Goal: Information Seeking & Learning: Check status

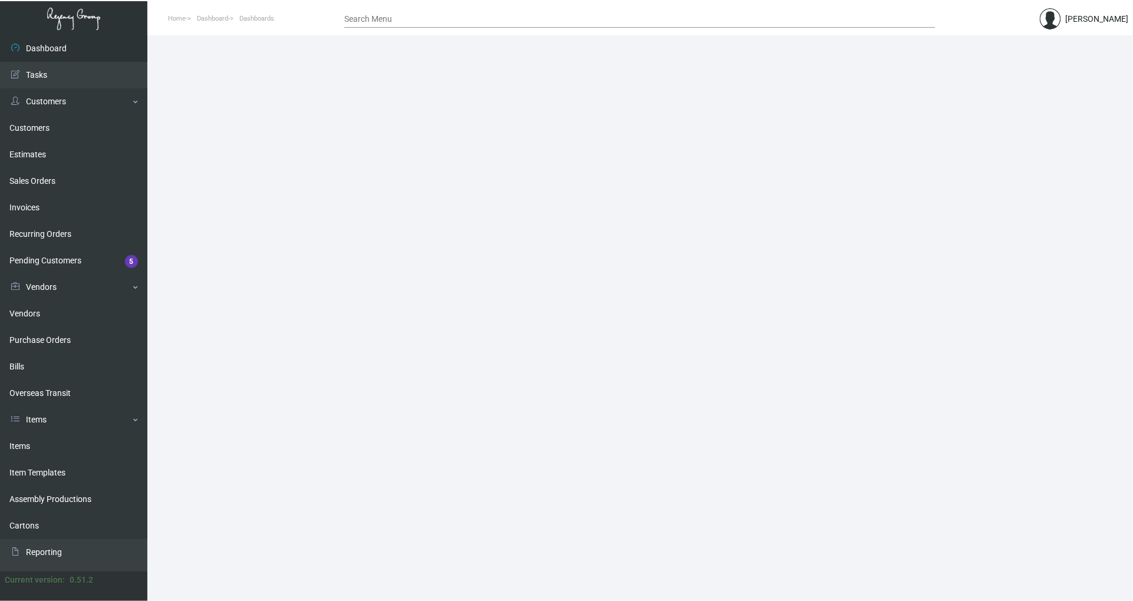
click at [87, 595] on div "Current version: 0.51.2" at bounding box center [51, 586] width 103 height 29
click at [41, 453] on link "Items" at bounding box center [73, 446] width 147 height 27
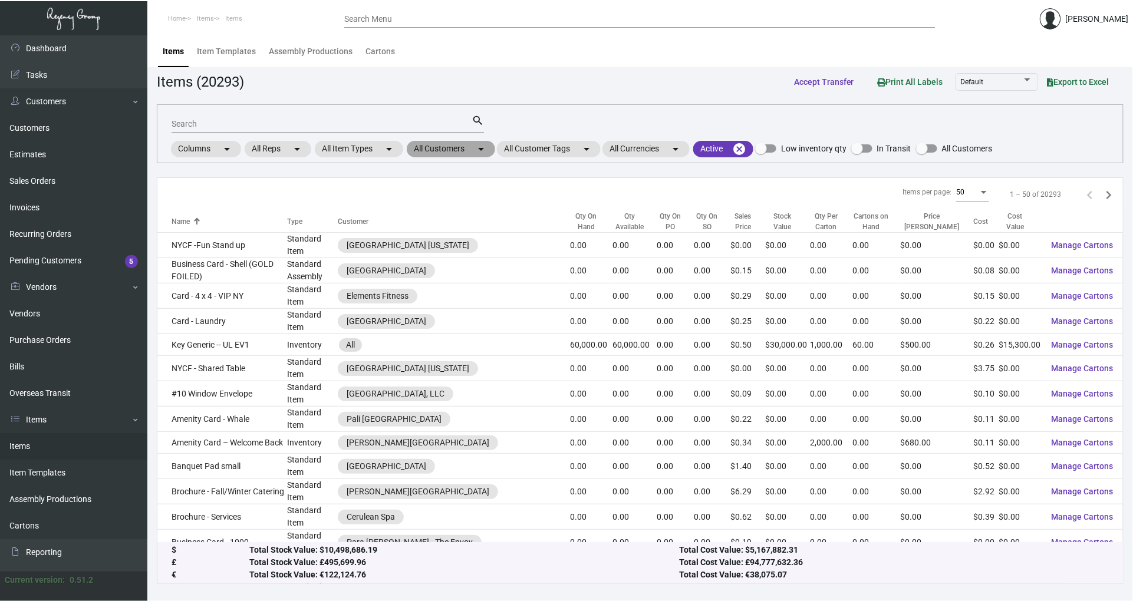
click at [485, 146] on mat-icon "arrow_drop_down" at bounding box center [481, 149] width 14 height 14
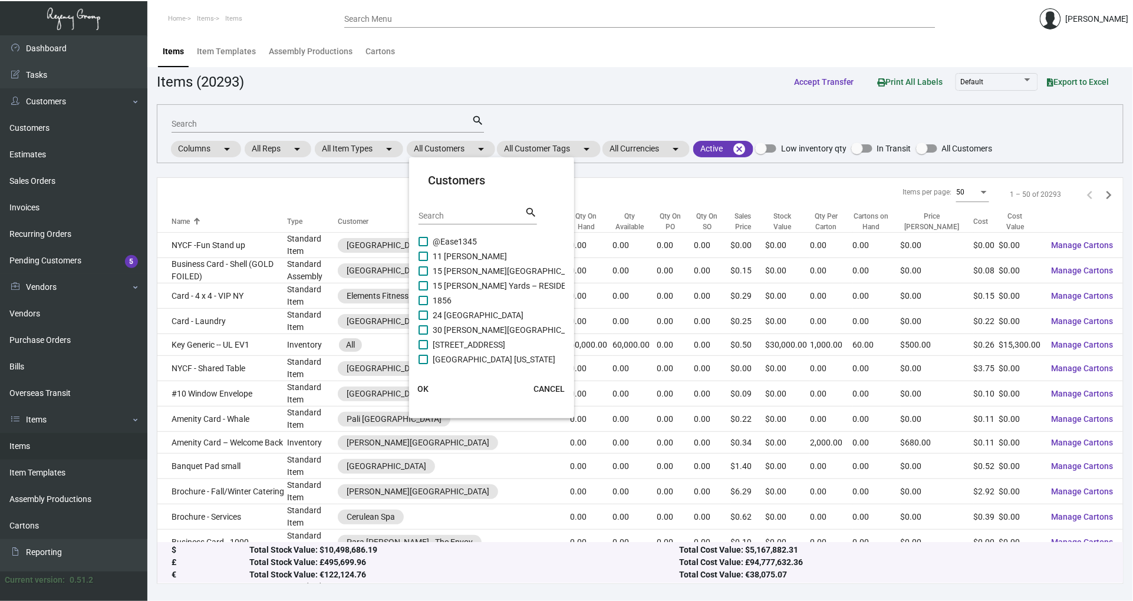
click at [456, 220] on div "Search" at bounding box center [472, 215] width 106 height 18
drag, startPoint x: 443, startPoint y: 208, endPoint x: 427, endPoint y: 212, distance: 16.6
click at [427, 212] on div "Search" at bounding box center [472, 215] width 106 height 18
click at [427, 212] on input "Search" at bounding box center [472, 216] width 106 height 9
type input "saint [PERSON_NAME]"
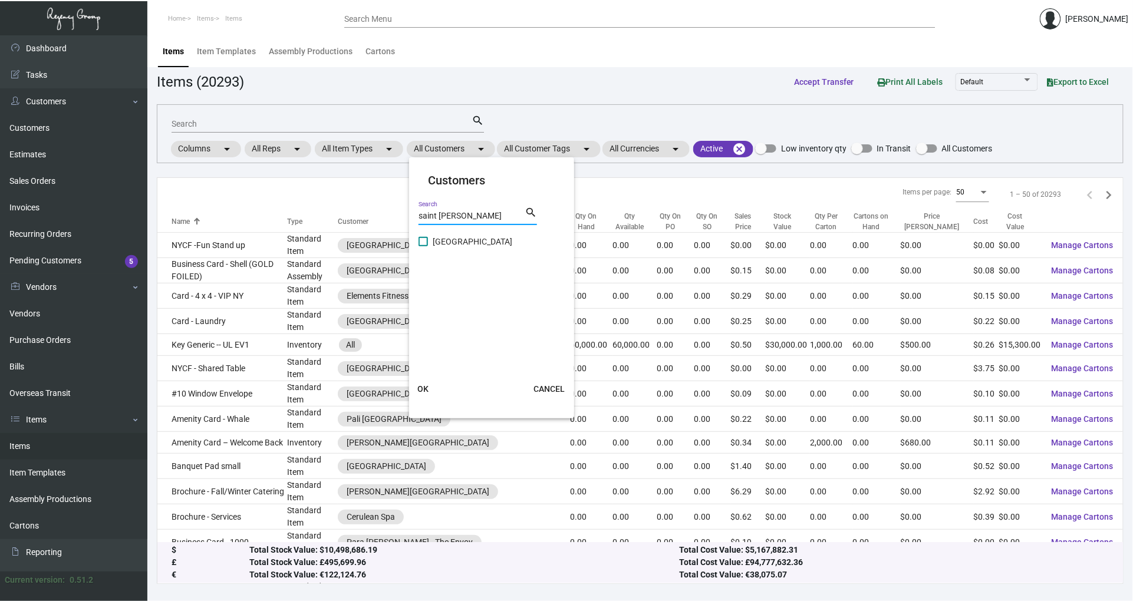
click at [424, 236] on label "[GEOGRAPHIC_DATA]" at bounding box center [466, 242] width 94 height 14
click at [423, 246] on input "[GEOGRAPHIC_DATA]" at bounding box center [423, 246] width 1 height 1
checkbox input "true"
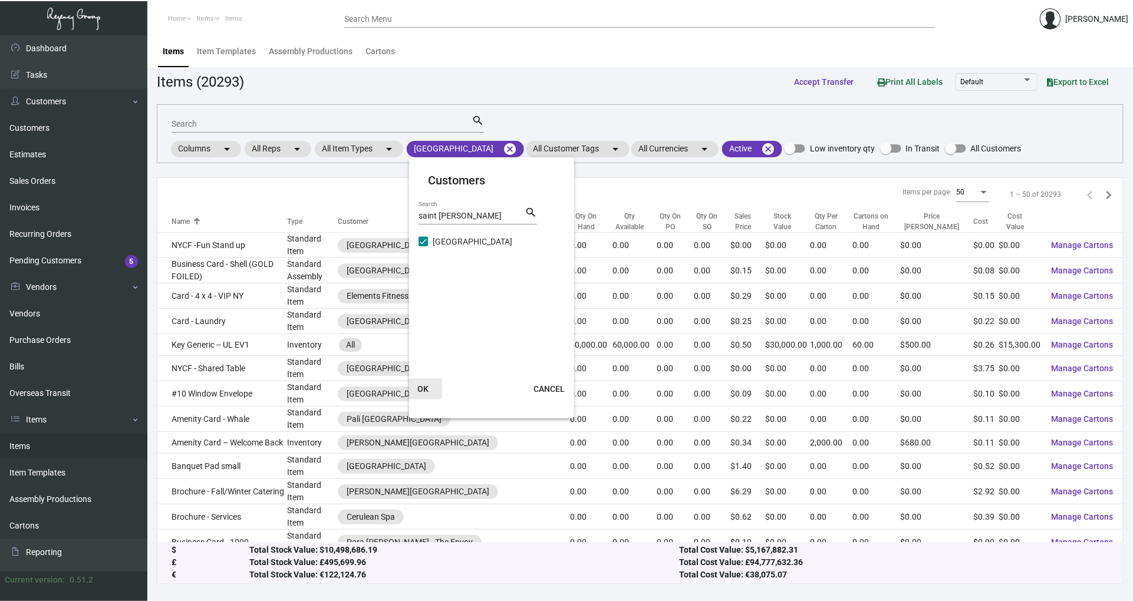
click at [430, 387] on button "OK" at bounding box center [423, 388] width 38 height 21
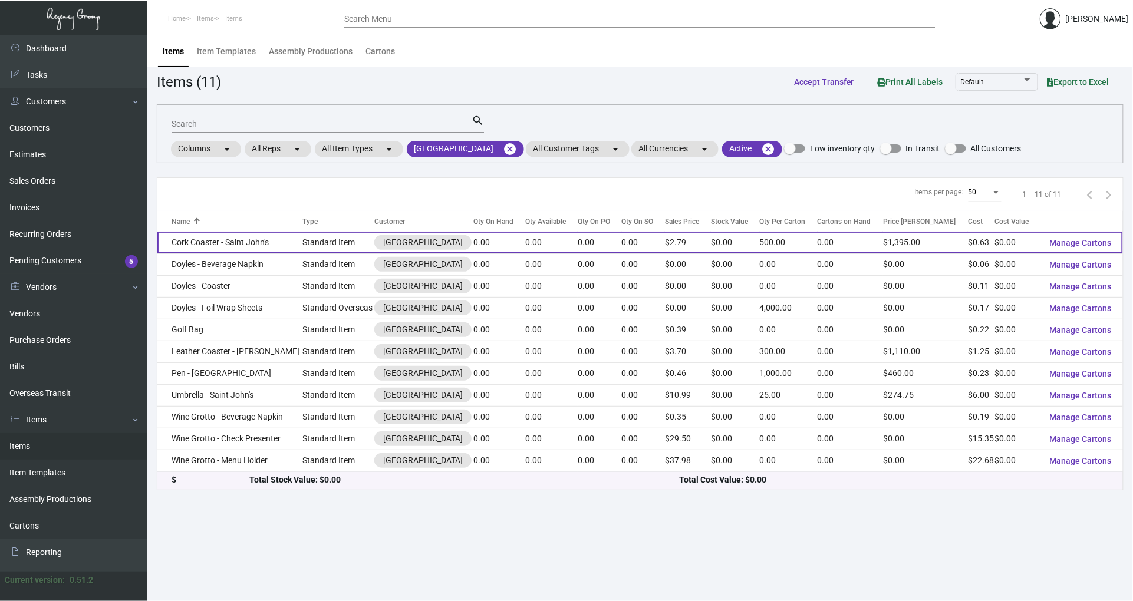
click at [270, 243] on td "Cork Coaster - Saint John's" at bounding box center [229, 243] width 145 height 22
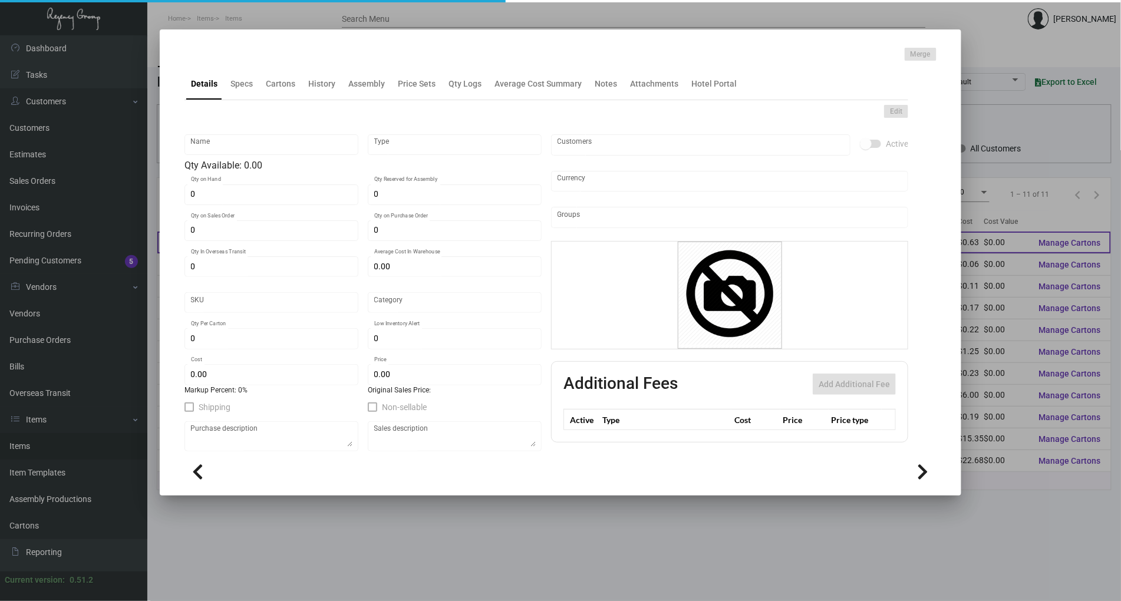
type input "Cork Coaster - Saint John's"
type input "Standard Item"
type input "$ 0.63"
type input "Overseas"
type input "500"
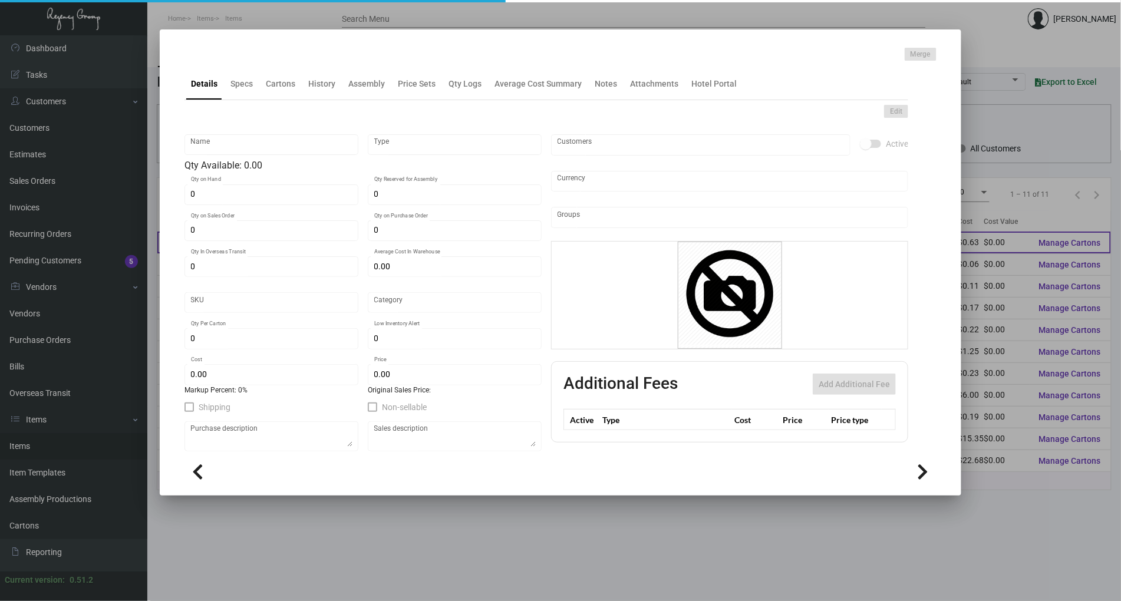
type input "$ 0.63"
type input "$ 2.79"
checkbox input "true"
type input "United States Dollar $"
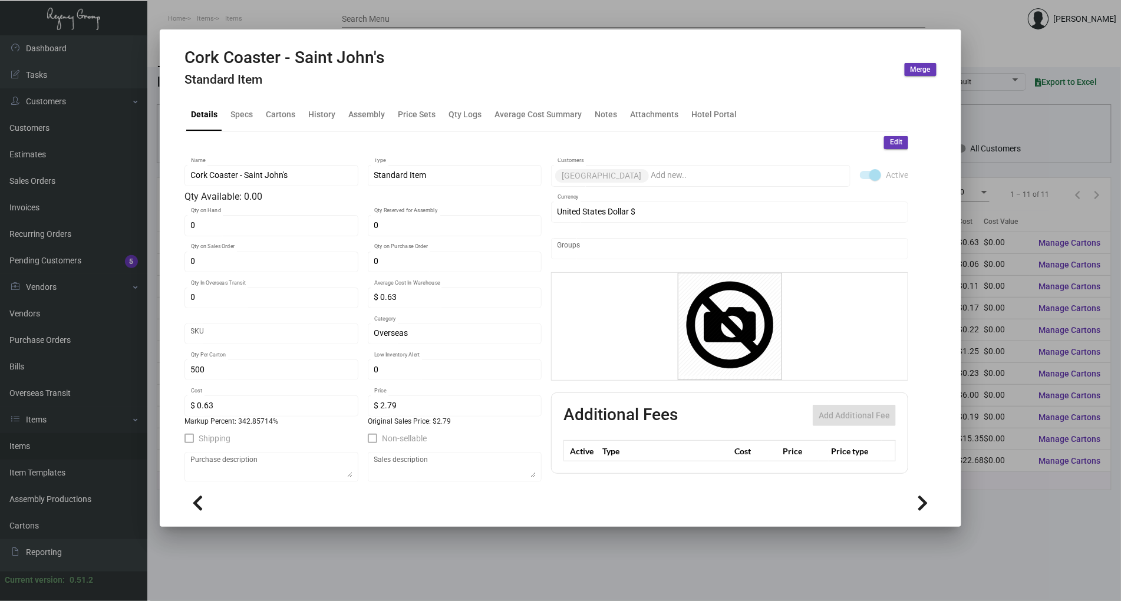
click at [83, 171] on div at bounding box center [560, 300] width 1121 height 601
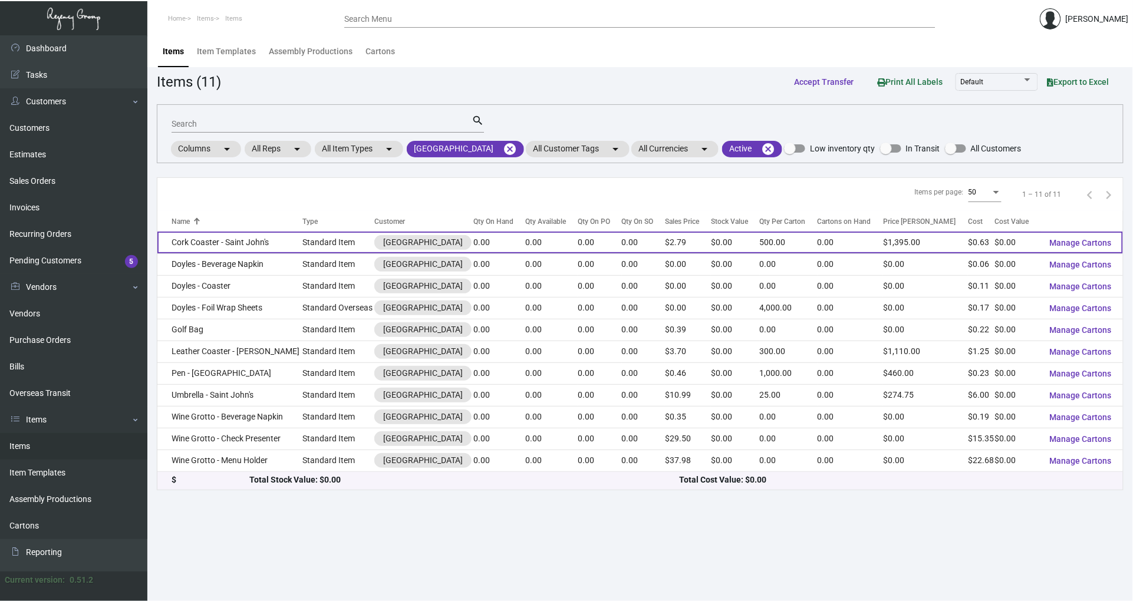
click at [253, 244] on td "Cork Coaster - Saint John's" at bounding box center [229, 243] width 145 height 22
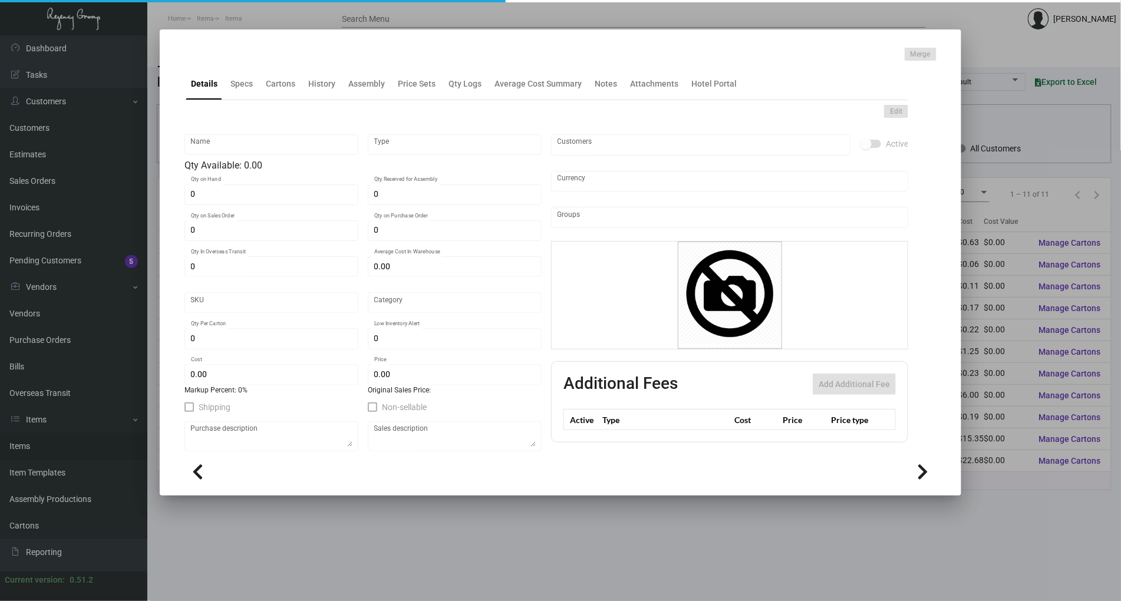
type input "Cork Coaster - Saint John's"
type input "Standard Item"
type input "$ 0.63"
type input "Overseas"
type input "500"
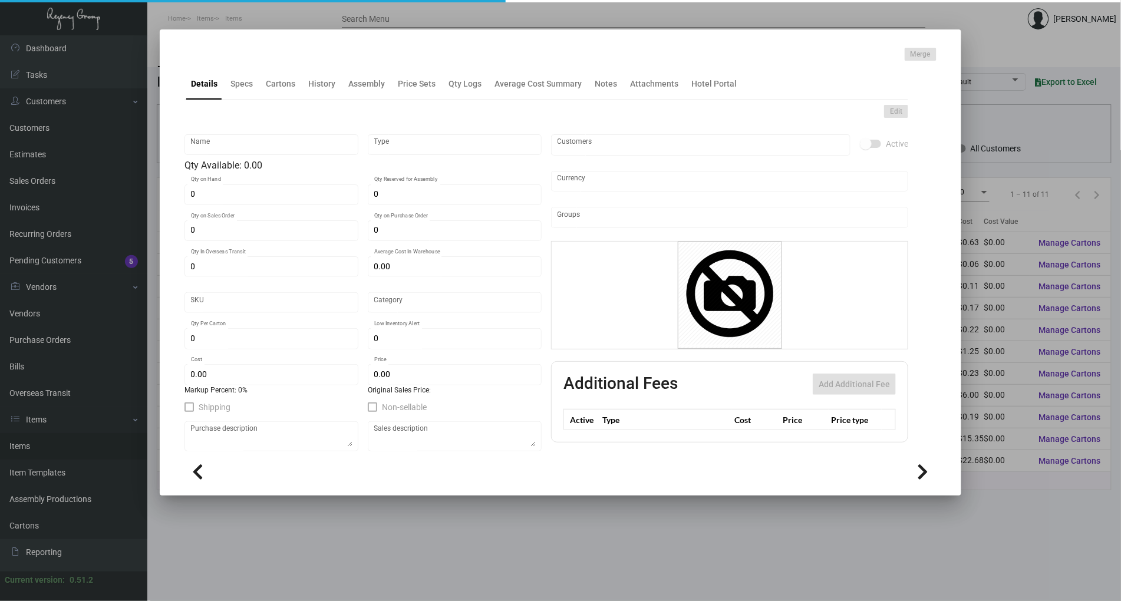
type input "$ 0.63"
type input "$ 2.79"
checkbox input "true"
type input "United States Dollar $"
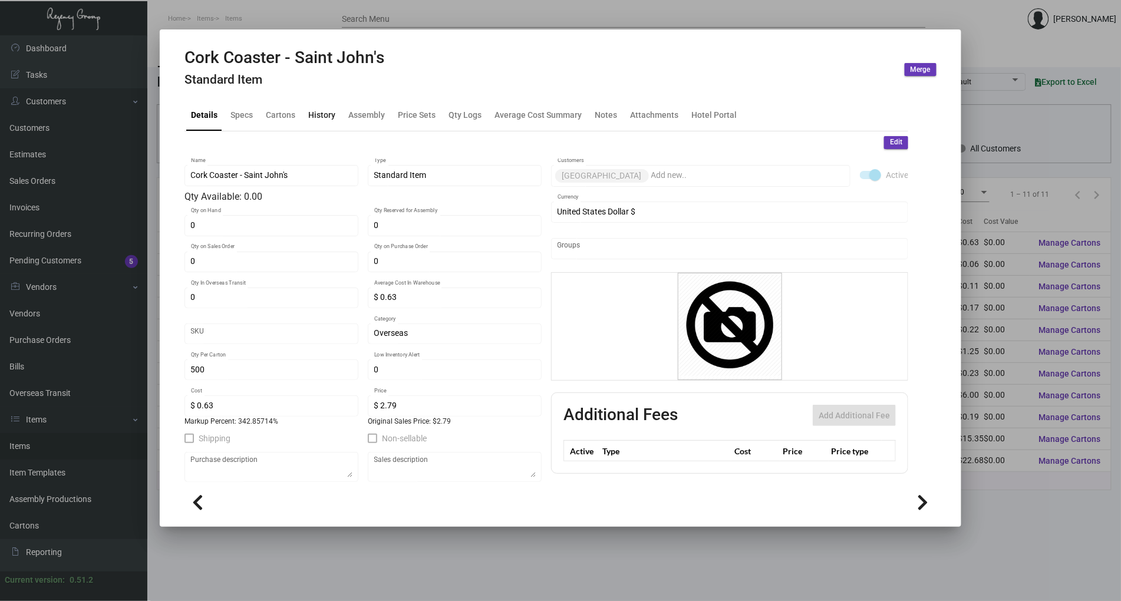
click at [319, 125] on div "History" at bounding box center [322, 115] width 37 height 28
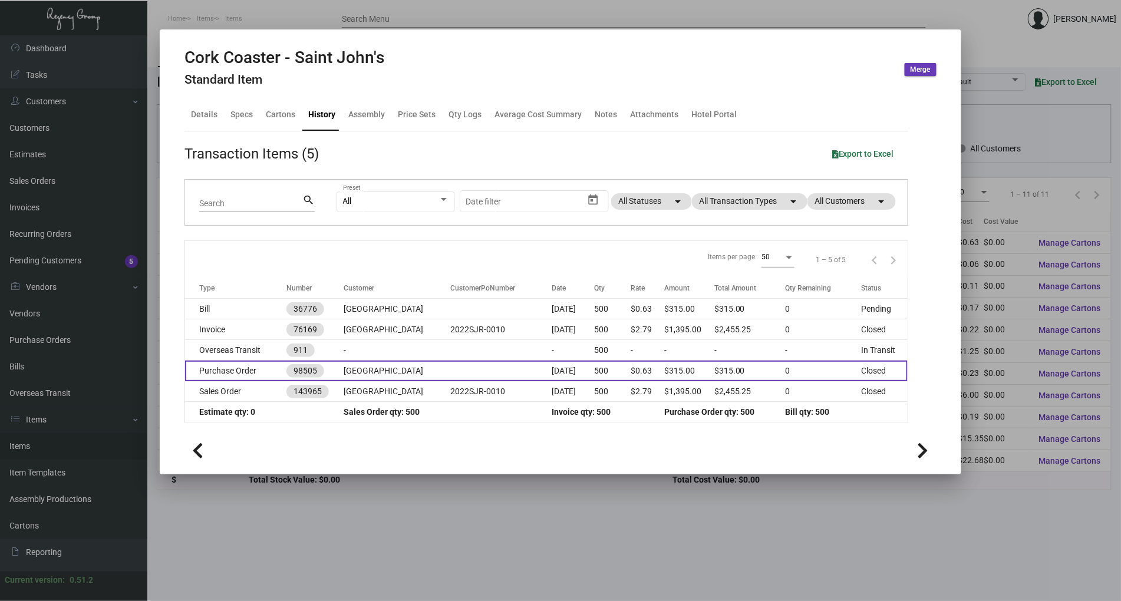
click at [450, 367] on td at bounding box center [500, 371] width 101 height 21
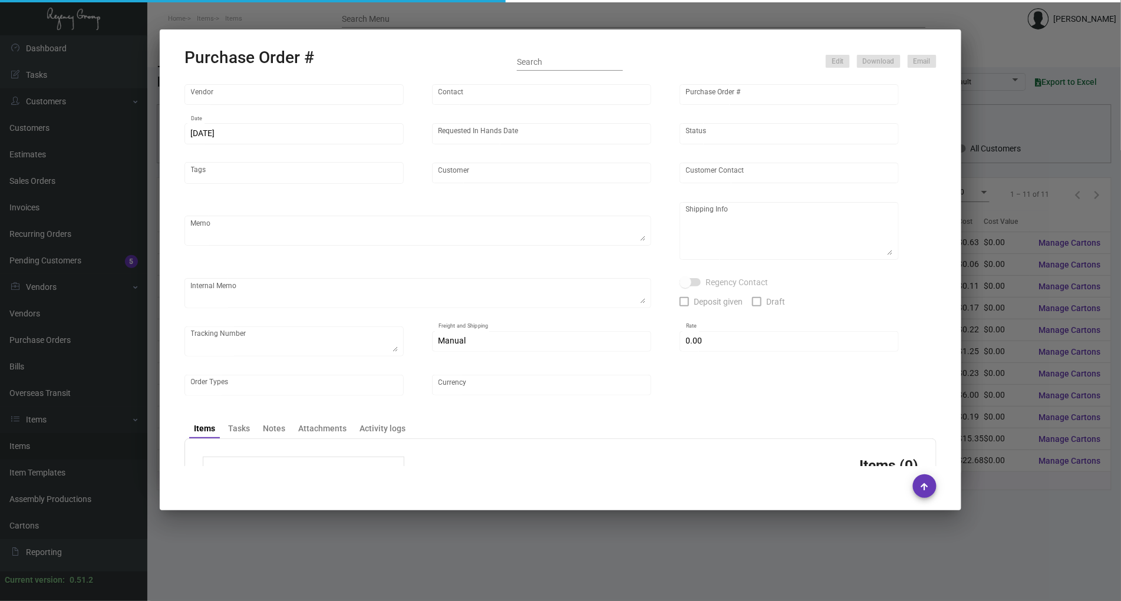
type input "Home Dollar"
type input "Flora -"
type input "98505"
type input "[DATE]"
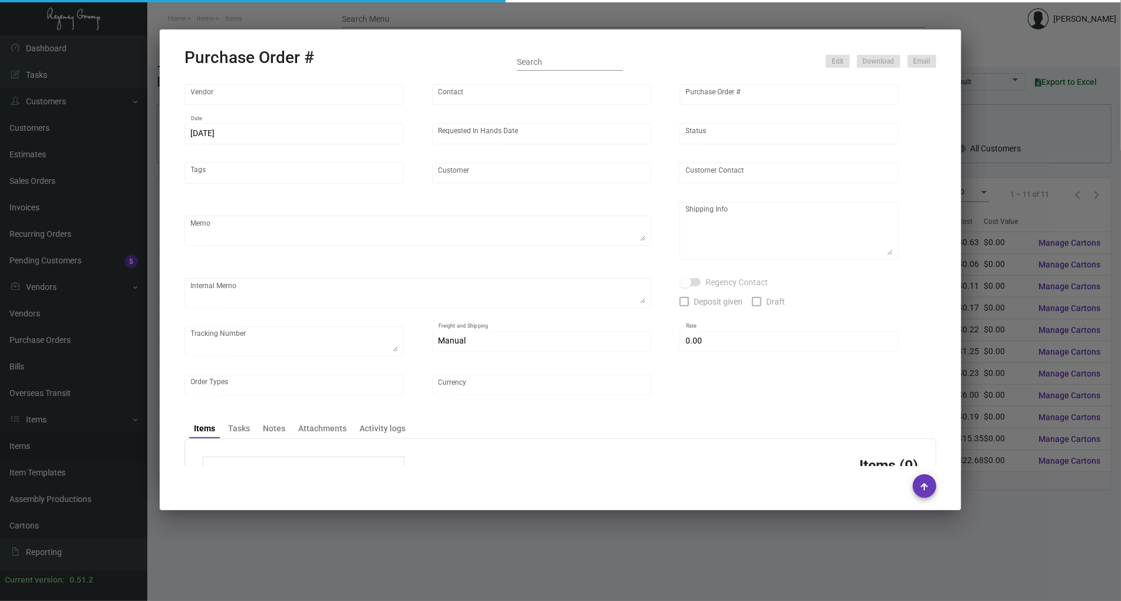
type input "[GEOGRAPHIC_DATA]"
type textarea "Air to NJ warehouse."
type textarea "Regency Group NJ - [PERSON_NAME] [STREET_ADDRESS]"
checkbox input "true"
type input "$ 0.00"
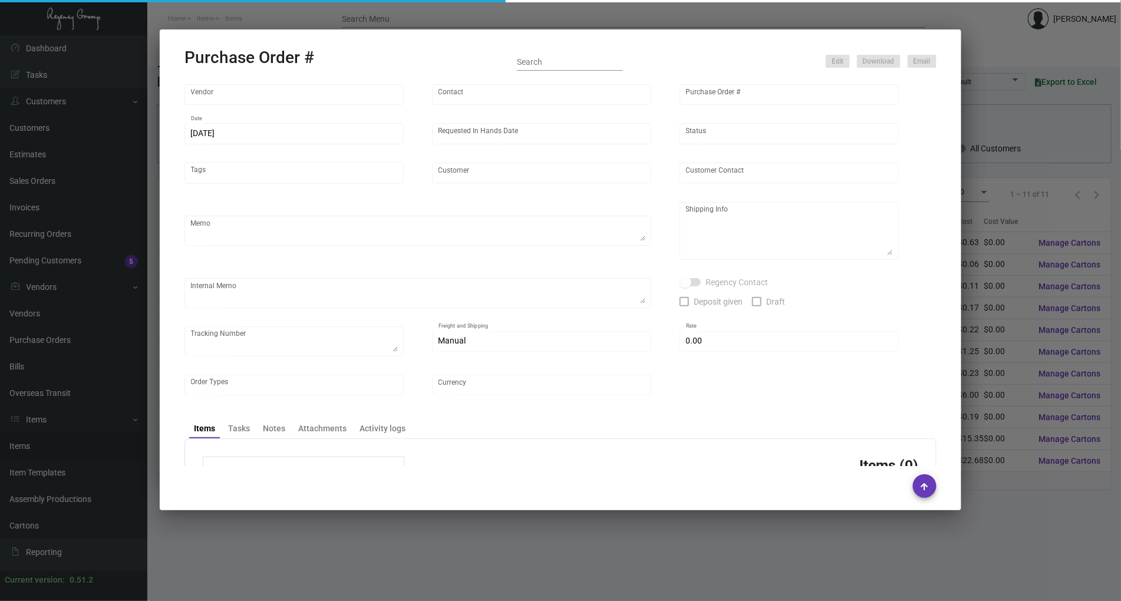
type input "United States Dollar $"
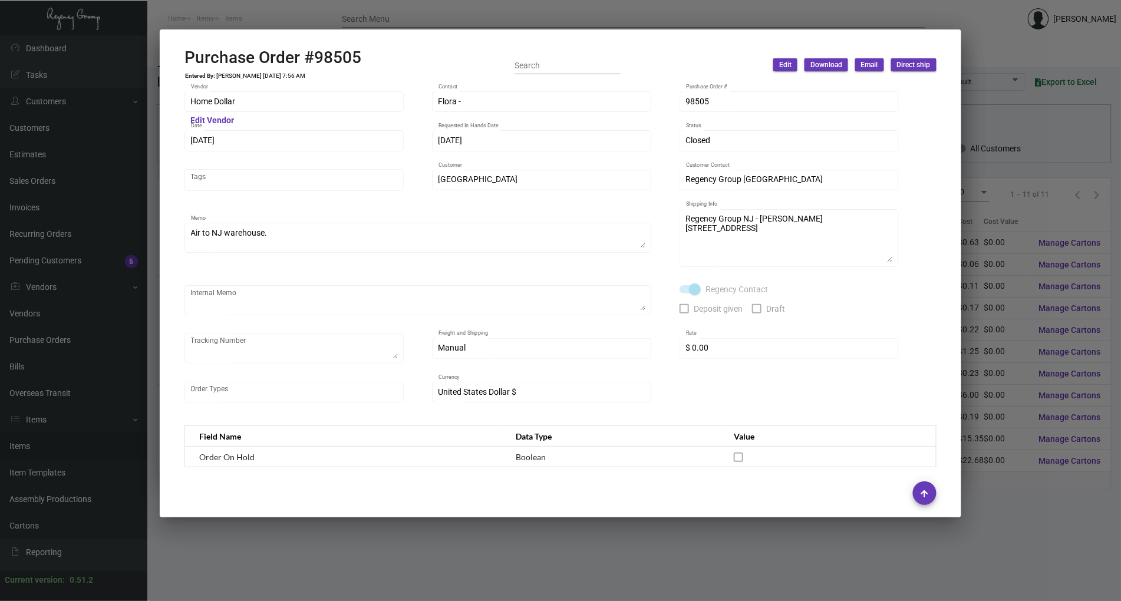
click at [104, 271] on div at bounding box center [560, 300] width 1121 height 601
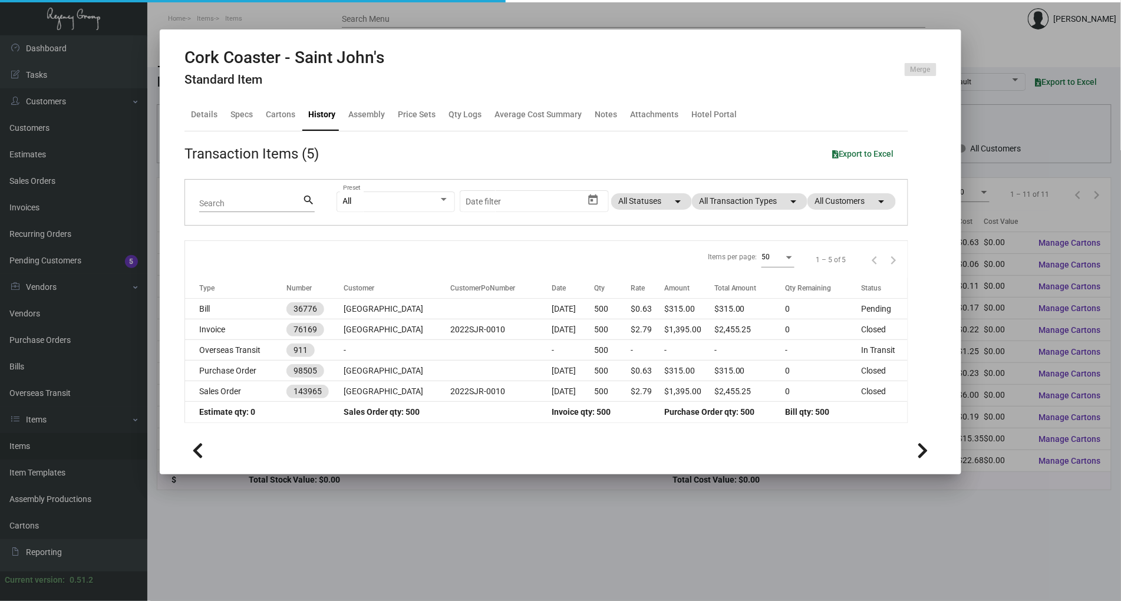
click at [330, 541] on div at bounding box center [560, 300] width 1121 height 601
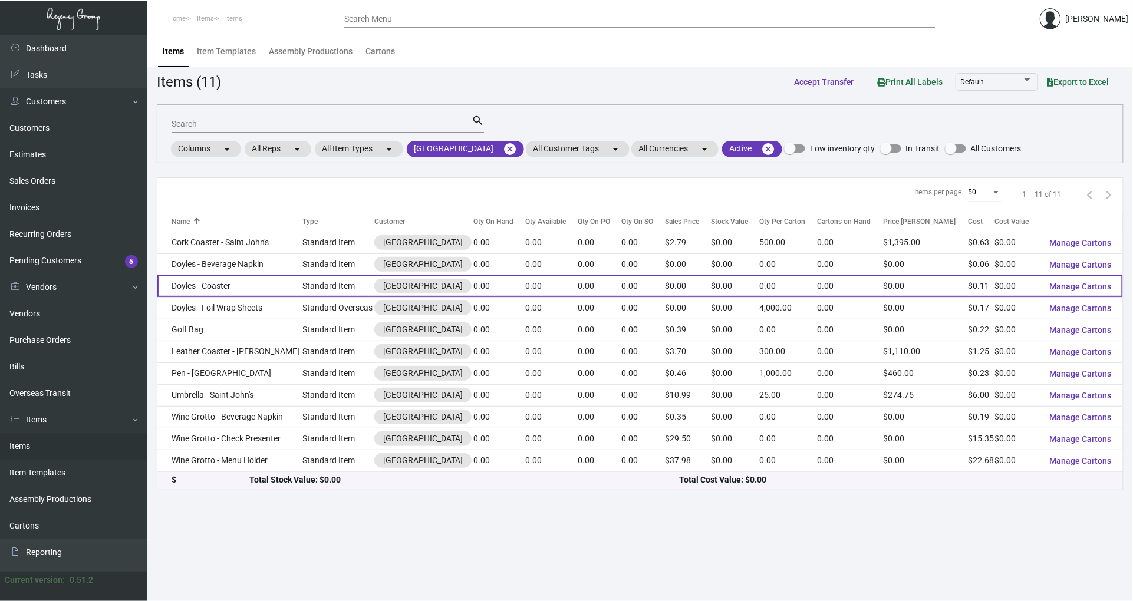
click at [271, 284] on td "Doyles - Coaster" at bounding box center [229, 286] width 145 height 22
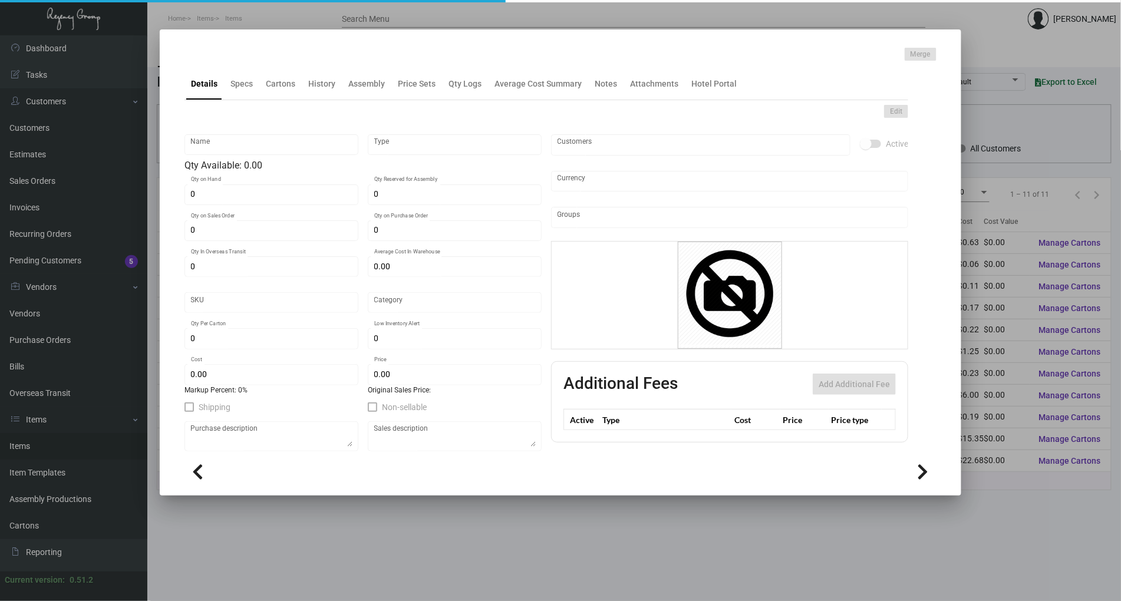
type input "Doyles - Coaster"
type input "Standard Item"
type input "$ 0.00"
type input "SJR22-Coaster-84"
type input "Standard"
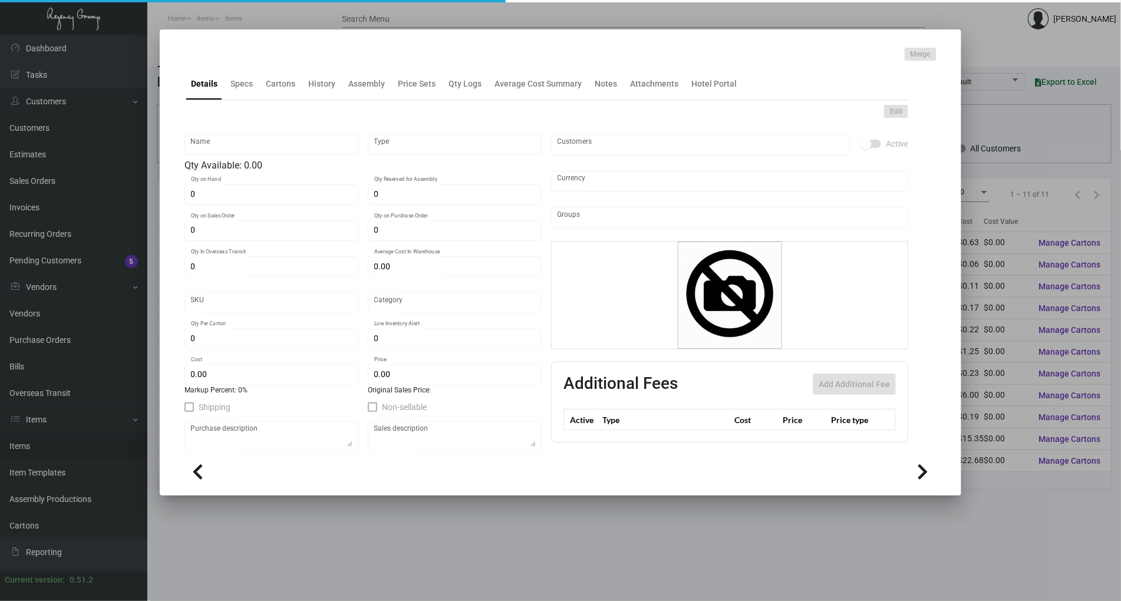
type input "$ 0.1068"
type input "$ 0.00"
checkbox input "true"
type input "United States Dollar $"
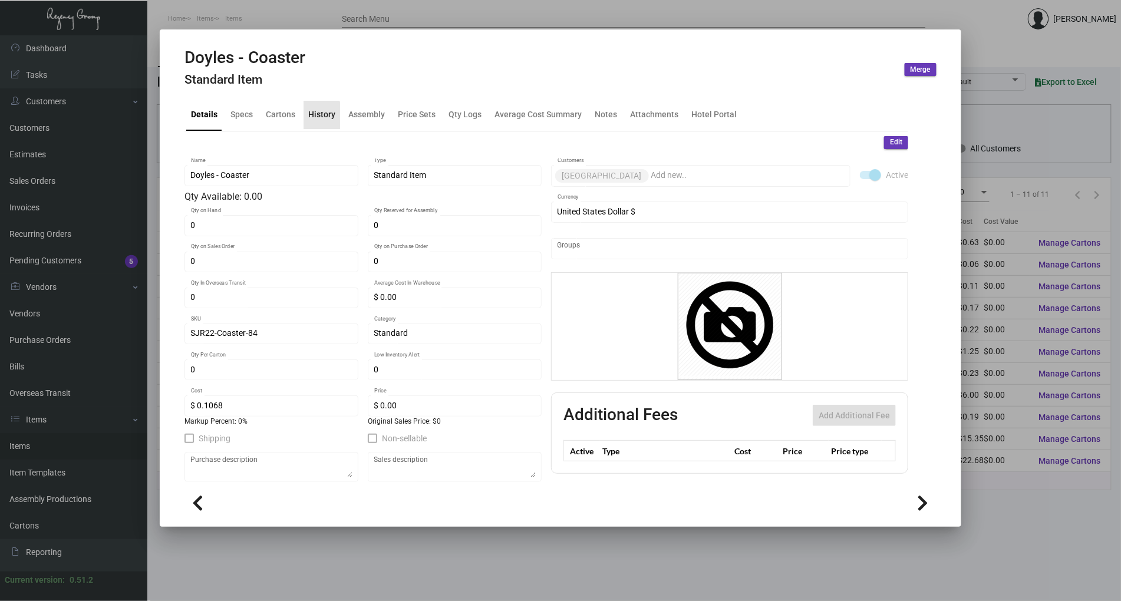
click at [316, 118] on div "History" at bounding box center [321, 114] width 27 height 12
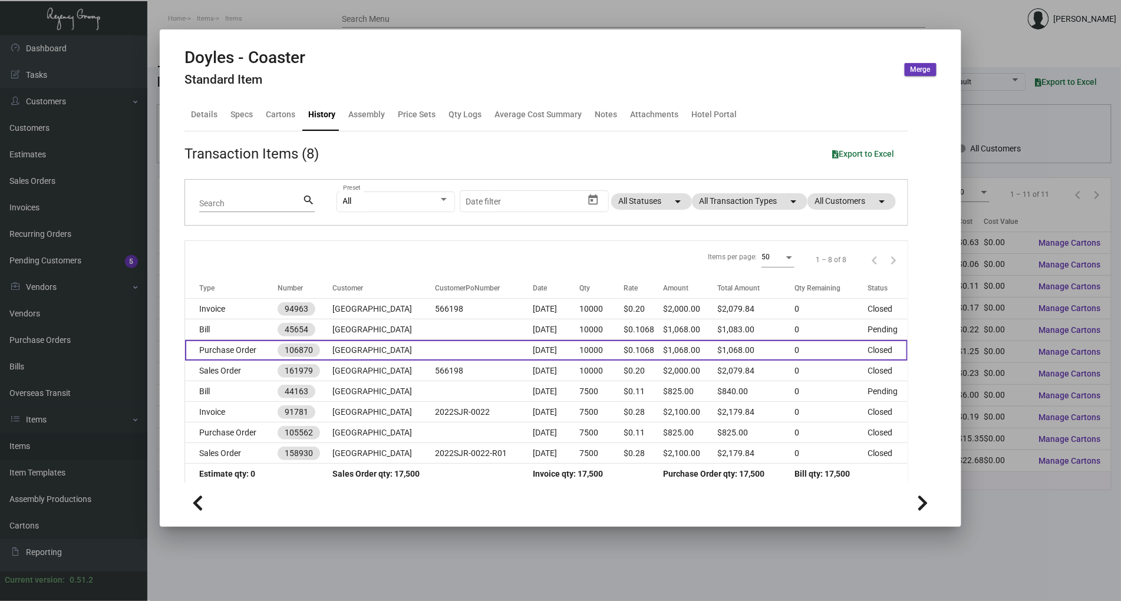
click at [479, 348] on td at bounding box center [485, 350] width 98 height 21
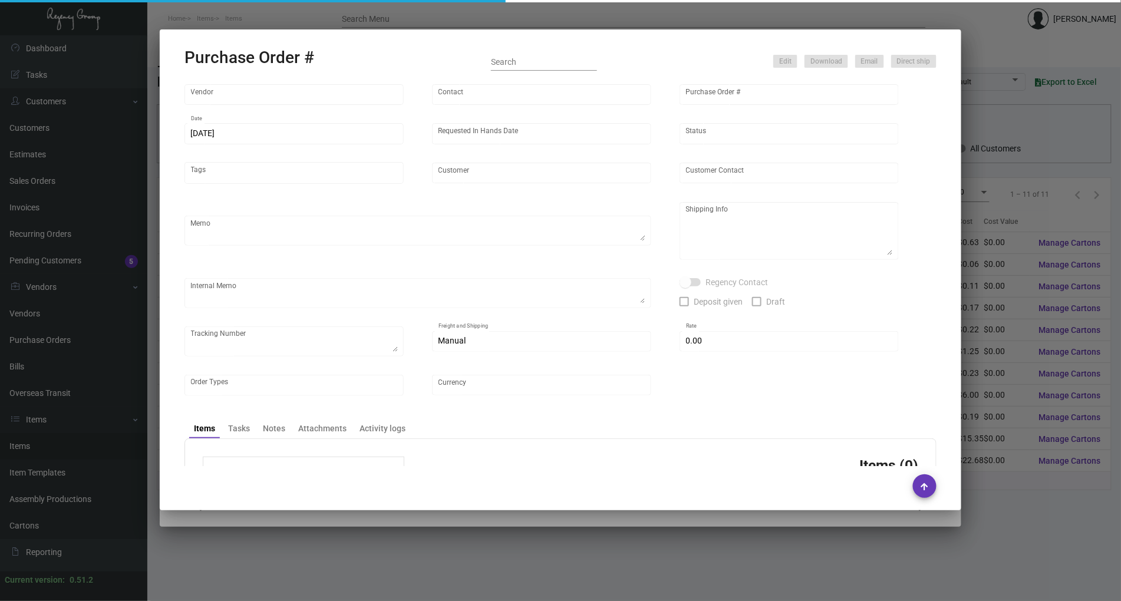
type input "Admatch Corporation"
type input "Order Entry"
type input "106870"
type input "[DATE]"
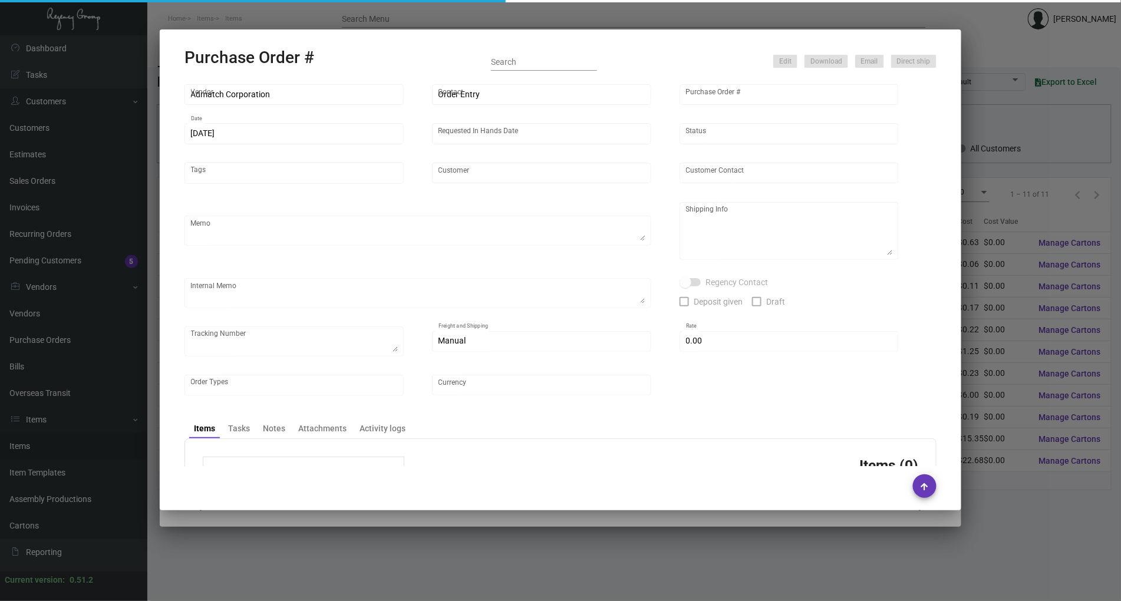
type input "[GEOGRAPHIC_DATA]"
type input "[PERSON_NAME]"
type textarea "Repeat previous PO 105562.Only the lots attached. When ready to ship, contact: …"
type textarea "[PERSON_NAME] [GEOGRAPHIC_DATA] [STREET_ADDRESS]"
type input "$ 0.00"
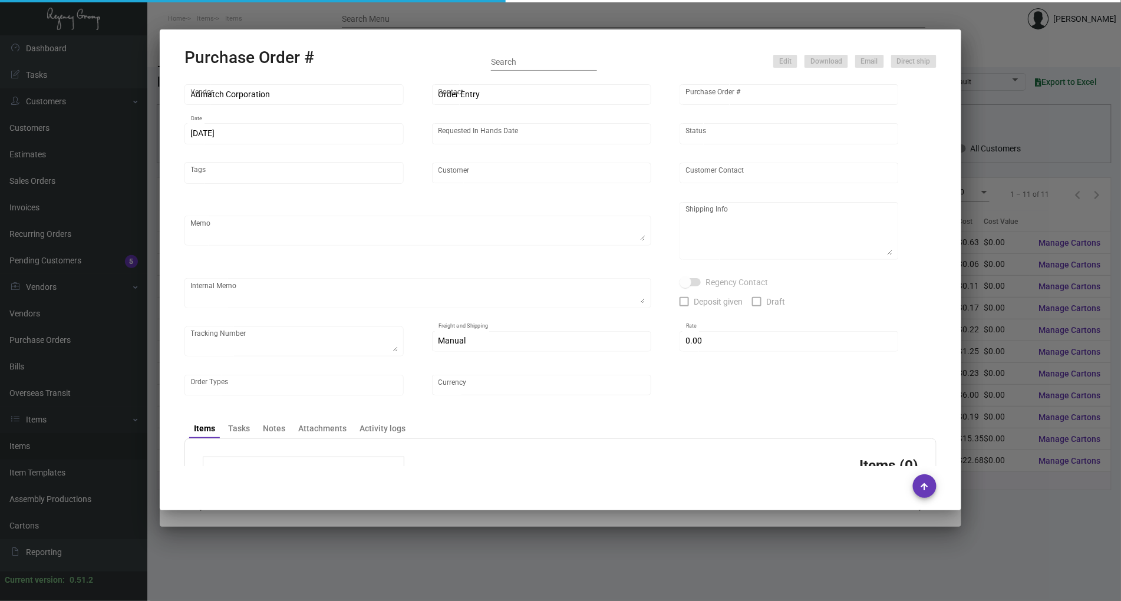
type input "United States Dollar $"
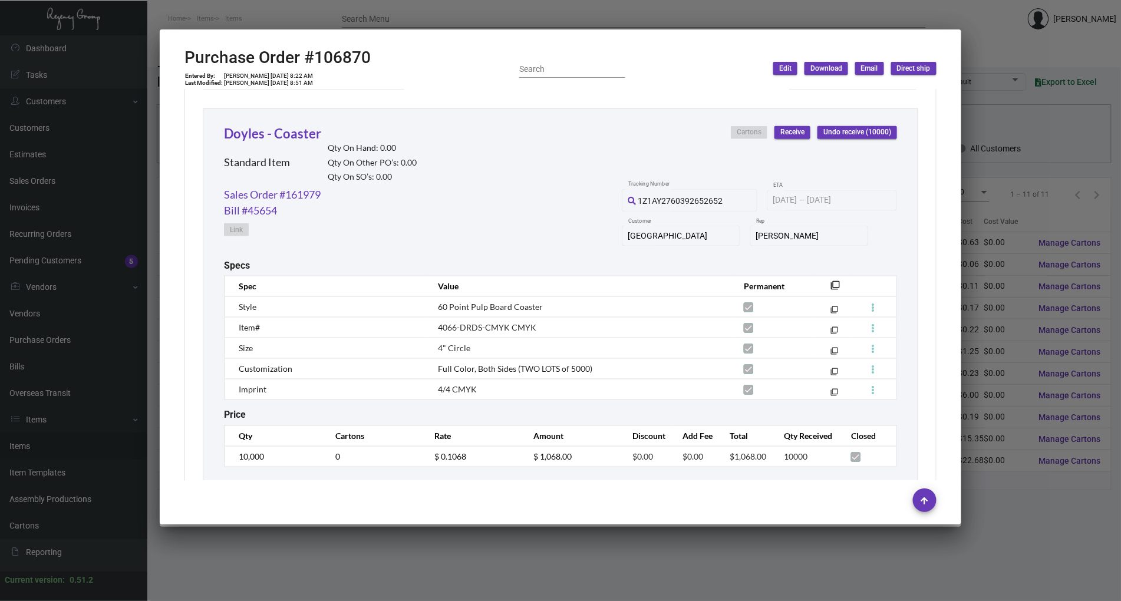
scroll to position [531, 0]
click at [295, 253] on div "Sales Order #161979 Bill #45654 Link" at bounding box center [272, 223] width 97 height 73
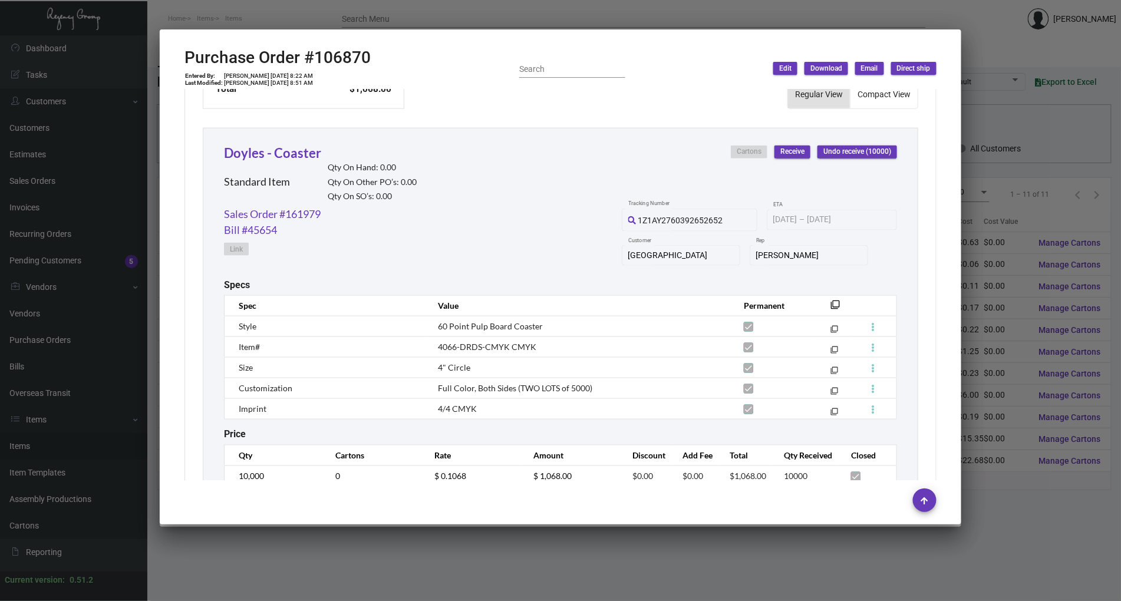
scroll to position [529, 0]
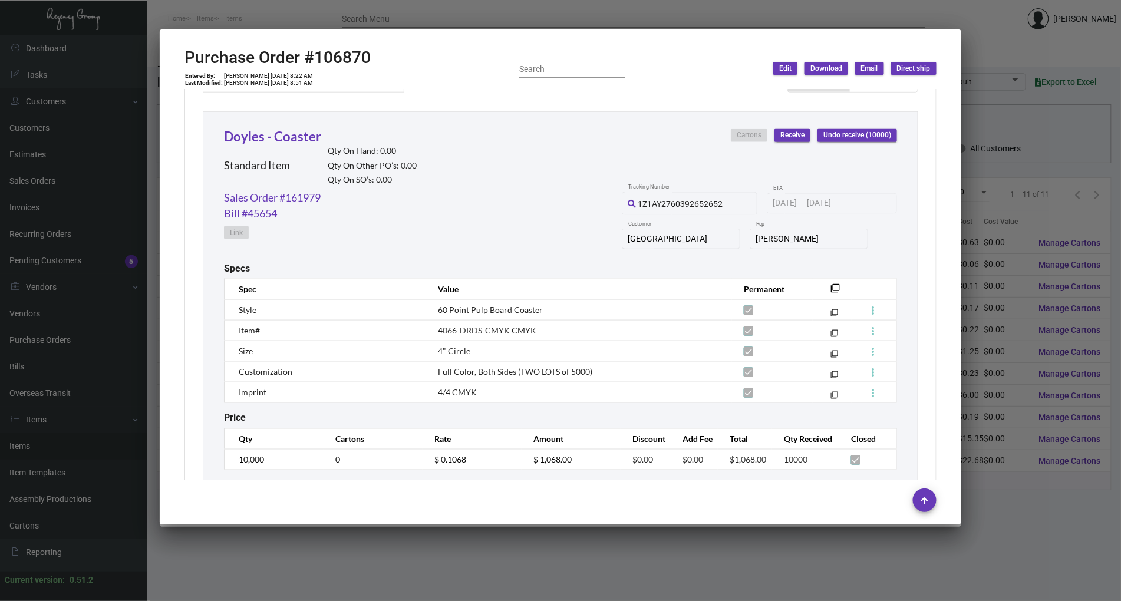
click at [173, 274] on div "Admatch Corporation Vendor Edit Vendor Order Entry Contact 106870 Purchase Orde…" at bounding box center [560, 285] width 780 height 391
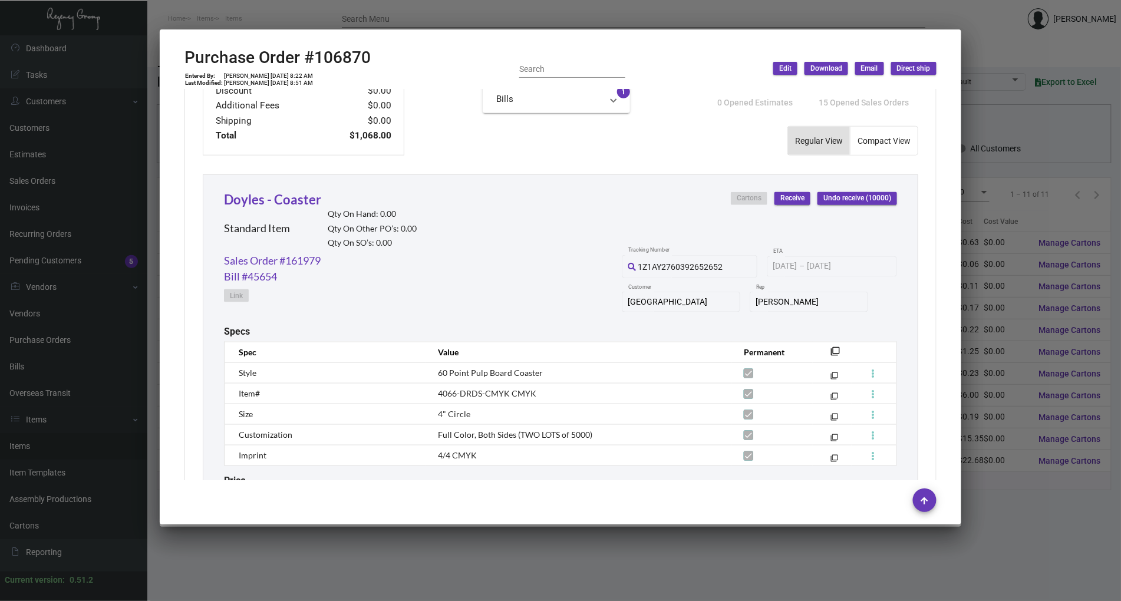
scroll to position [562, 0]
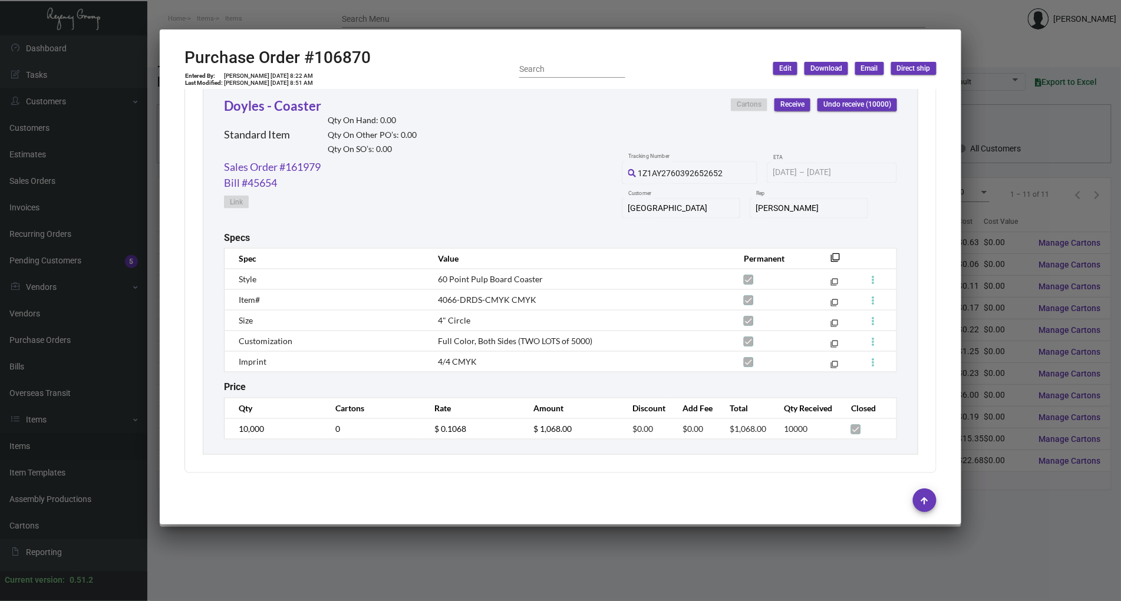
click at [176, 209] on div "Admatch Corporation Vendor Edit Vendor Order Entry Contact 106870 Purchase Orde…" at bounding box center [560, 285] width 780 height 391
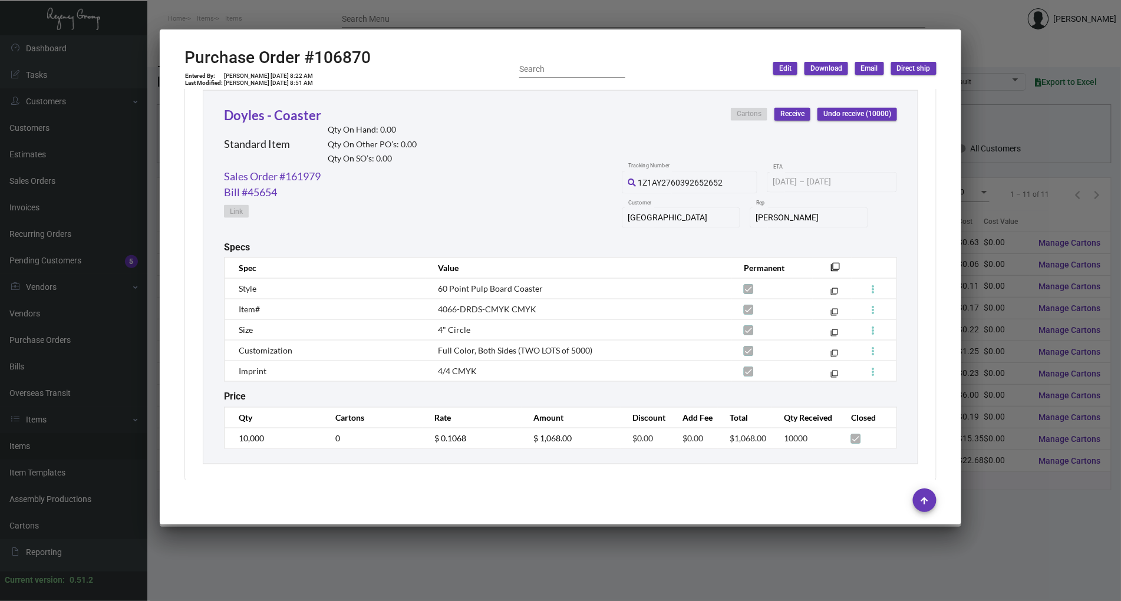
scroll to position [551, 0]
